Goal: Download file/media

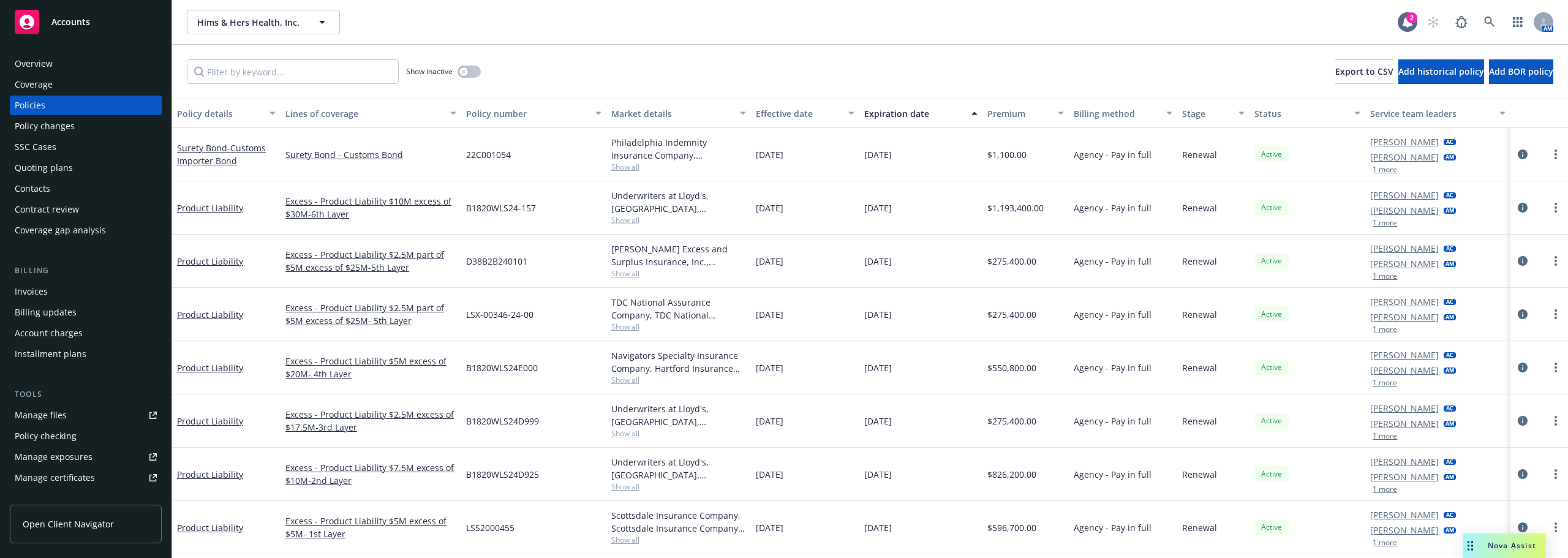
click at [1520, 539] on div "Nova Assist" at bounding box center [1504, 546] width 83 height 25
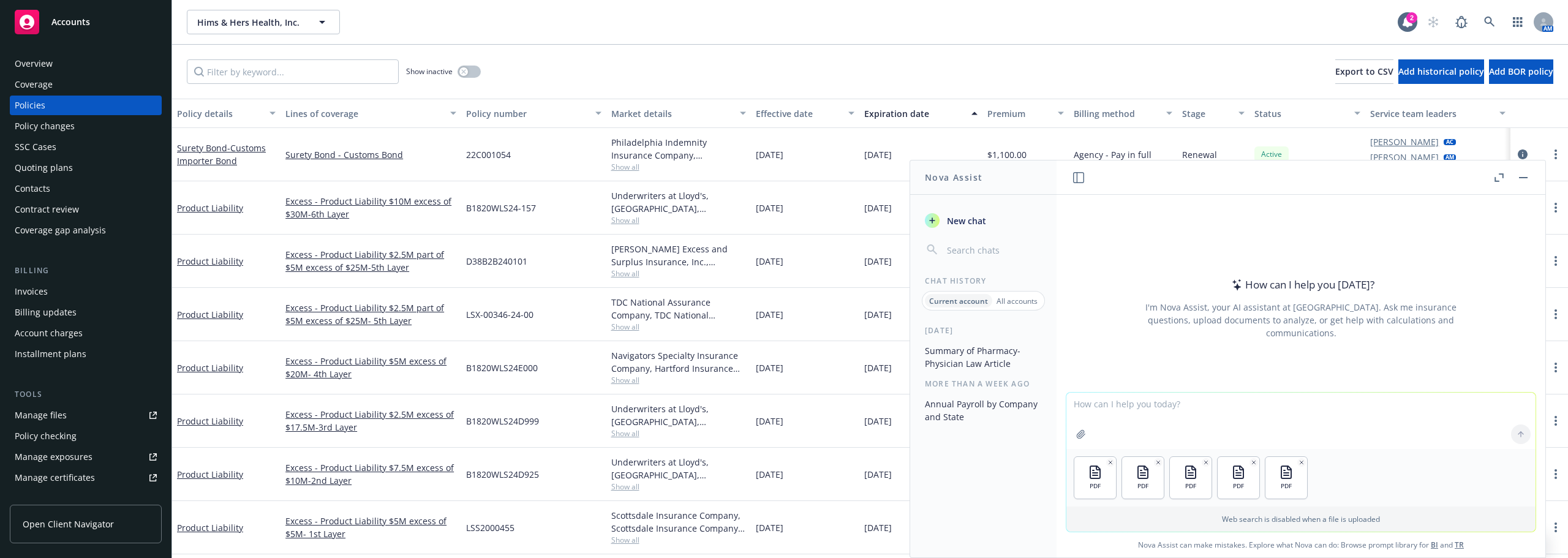
click at [1190, 412] on textarea at bounding box center [1300, 421] width 469 height 56
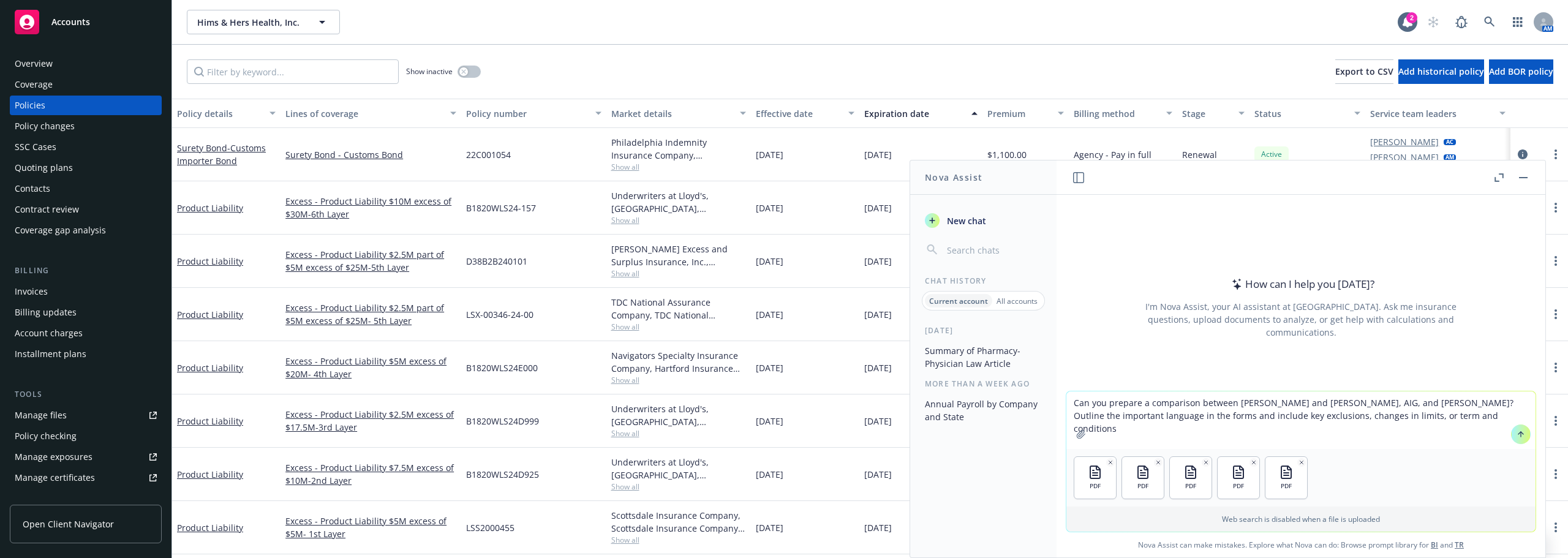
type textarea "Can you prepare a comparison between Crum and Forster, AIG, and Beazley? Outlin…"
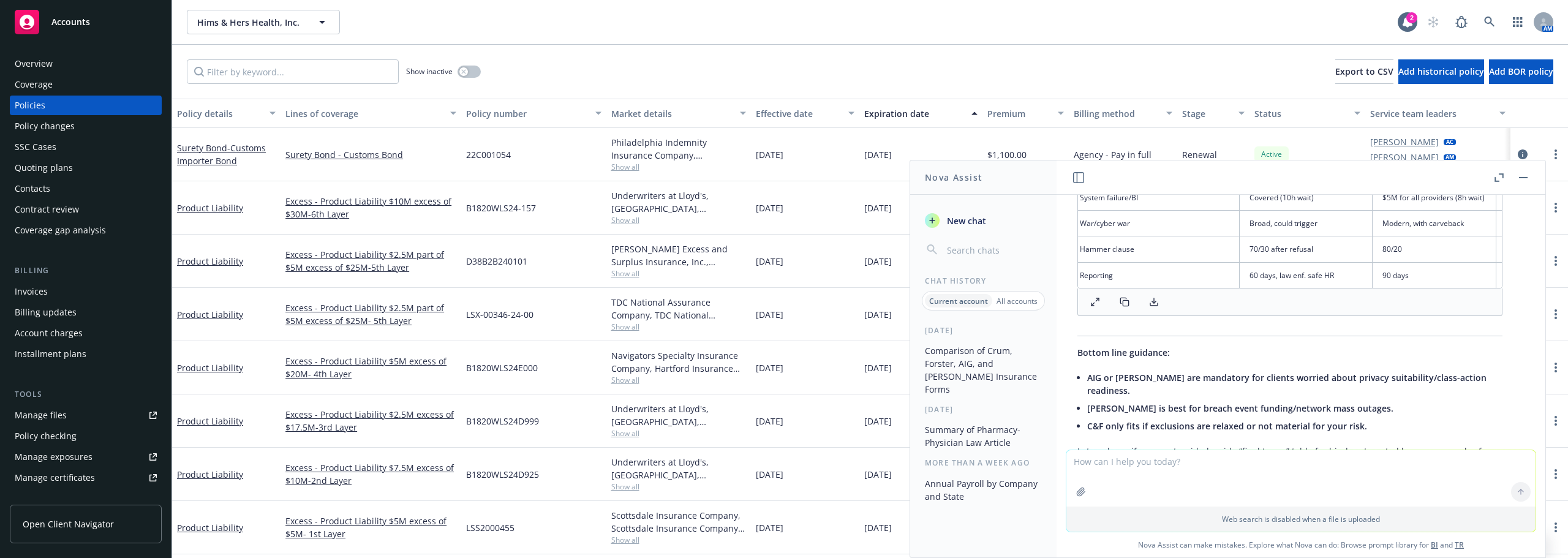
scroll to position [1870, 11]
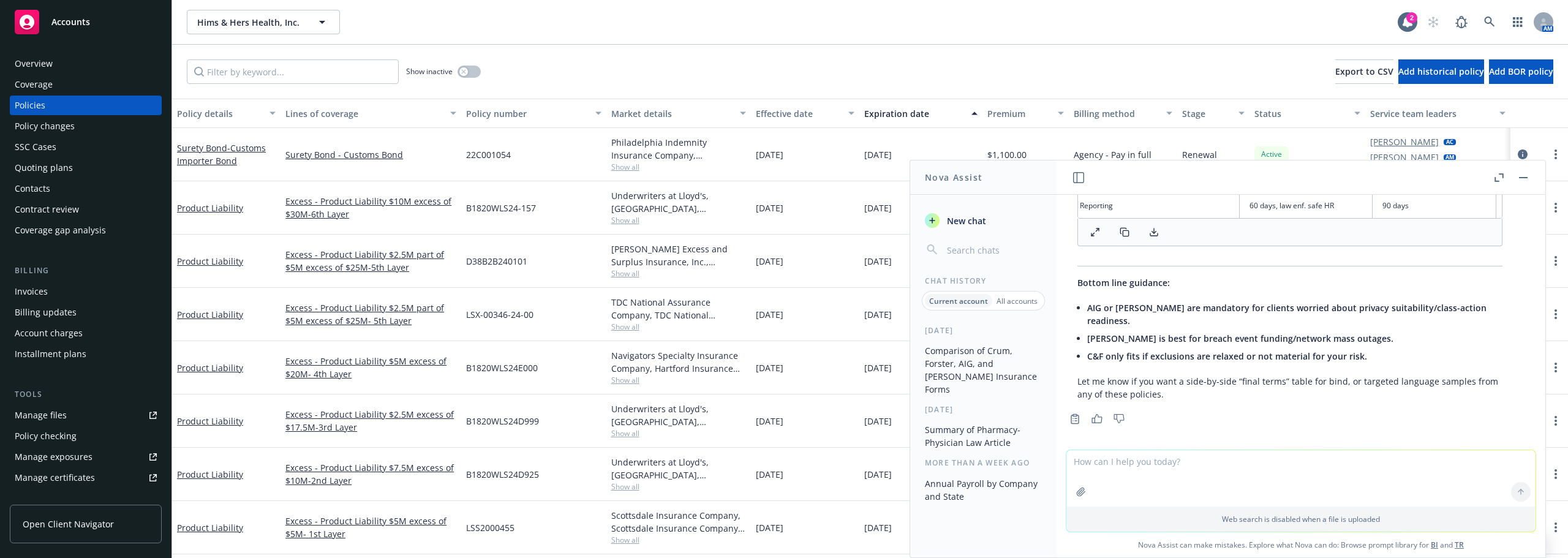
click at [1200, 463] on textarea at bounding box center [1300, 479] width 469 height 56
type textarea "Can you send me an excel spreadsheet?"
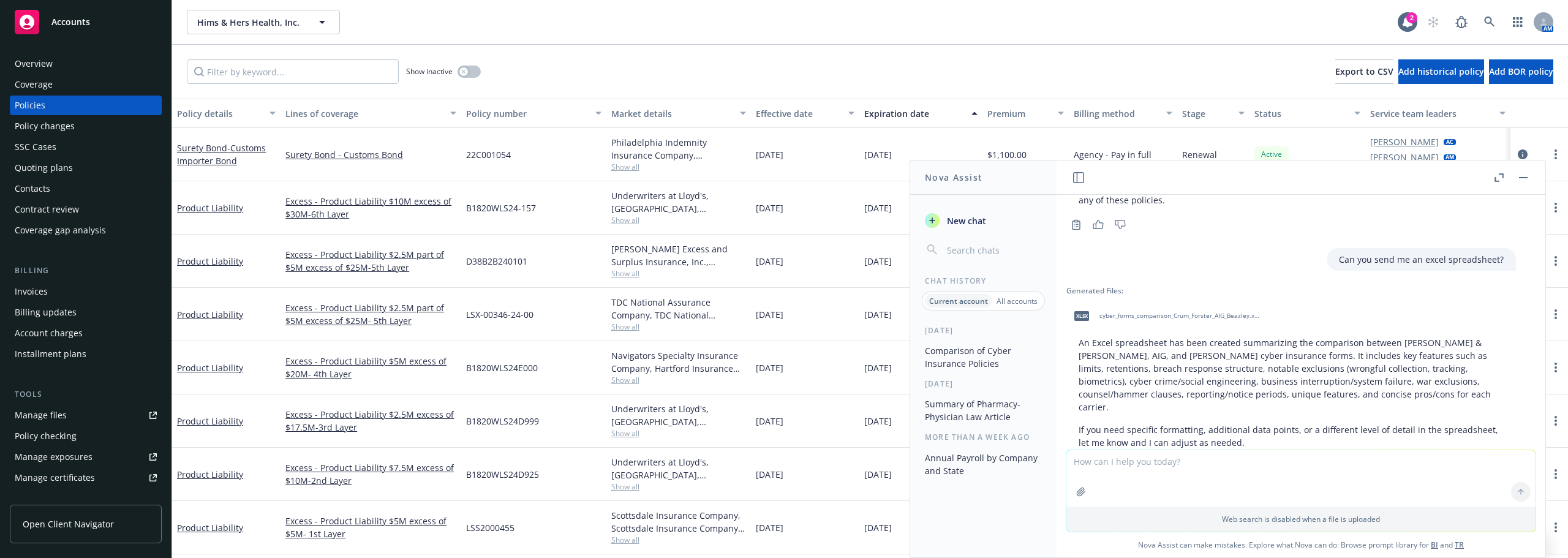
scroll to position [2099, 10]
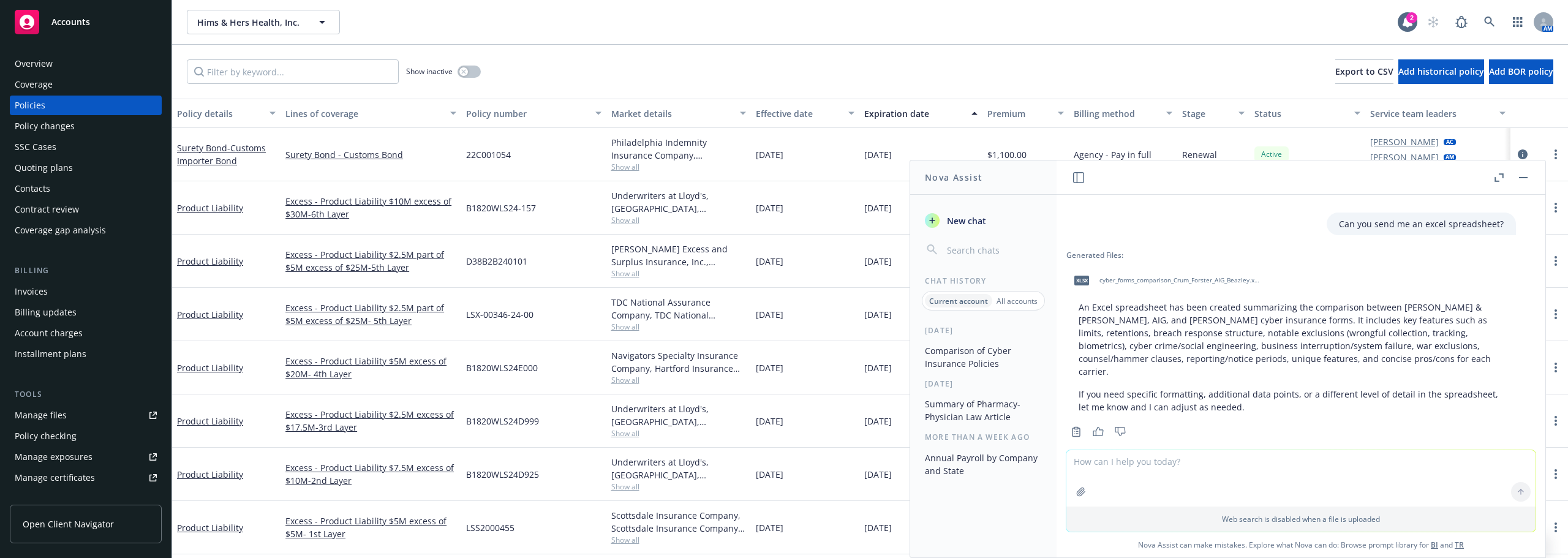
click at [1246, 276] on span "cyber_forms_comparison_Crum_Forster_AIG_Beazley.xlsx" at bounding box center [1180, 280] width 161 height 8
